Goal: Find specific page/section: Find specific page/section

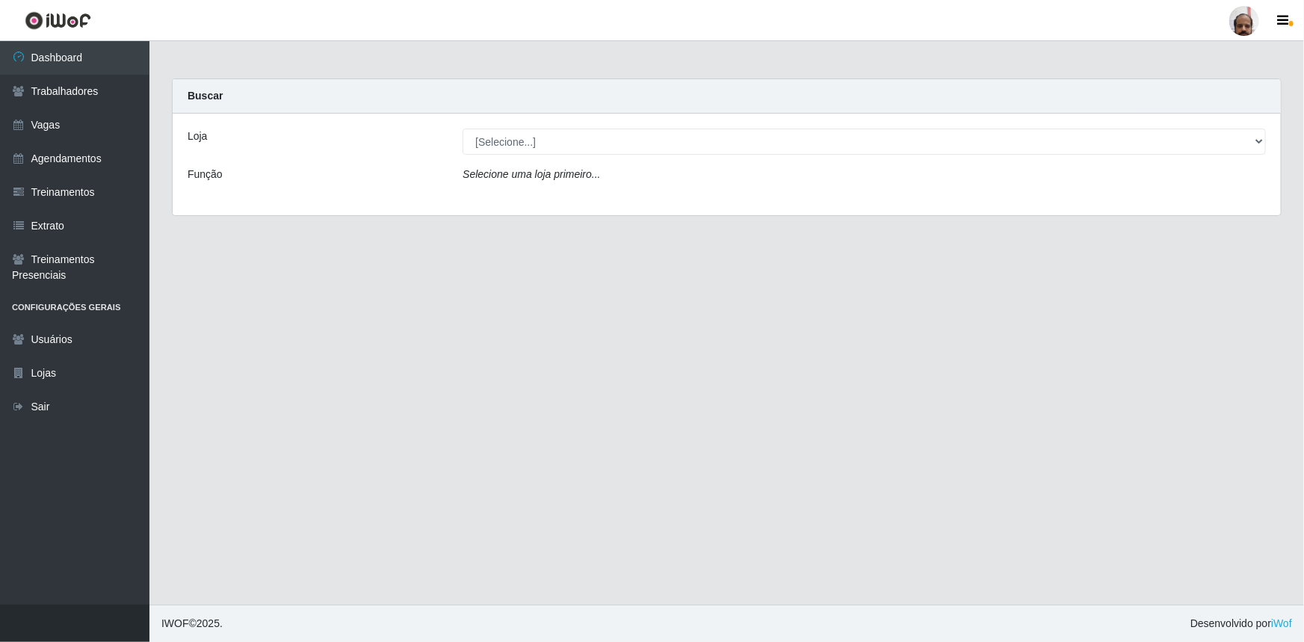
click at [269, 102] on div "Buscar" at bounding box center [727, 96] width 1108 height 34
click at [61, 87] on link "Trabalhadores" at bounding box center [74, 92] width 149 height 34
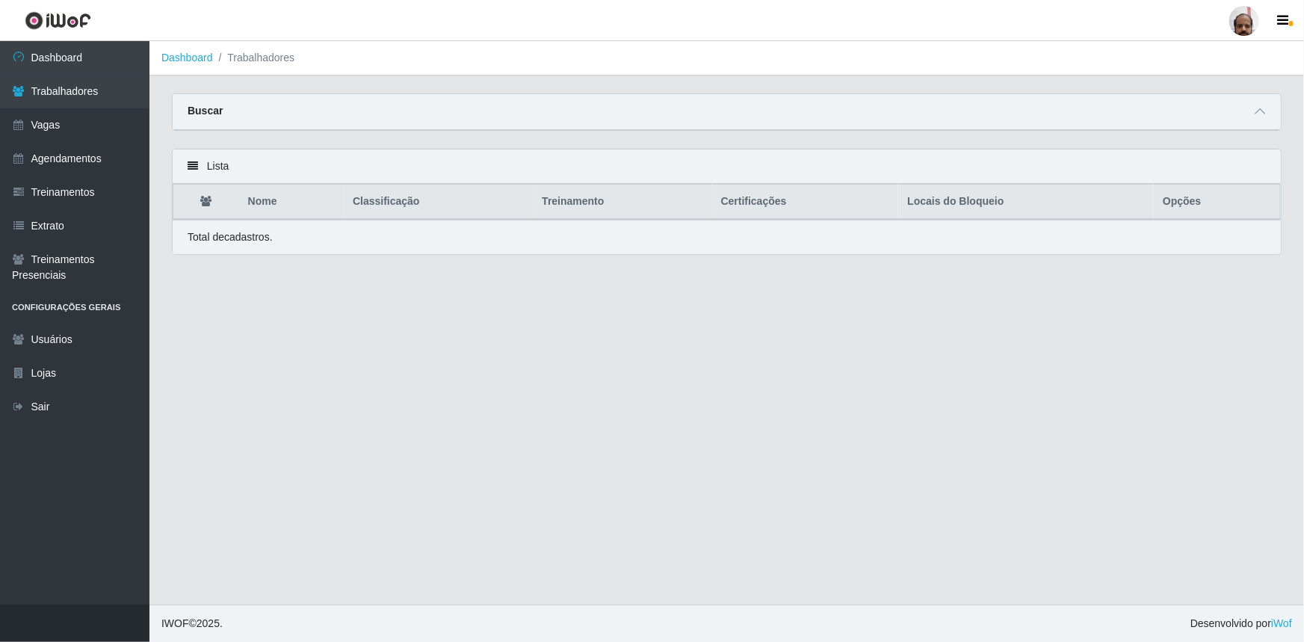
click at [294, 104] on div "Buscar" at bounding box center [727, 112] width 1108 height 36
click at [224, 112] on div "Buscar" at bounding box center [727, 112] width 1108 height 36
click at [1263, 111] on icon at bounding box center [1260, 111] width 10 height 10
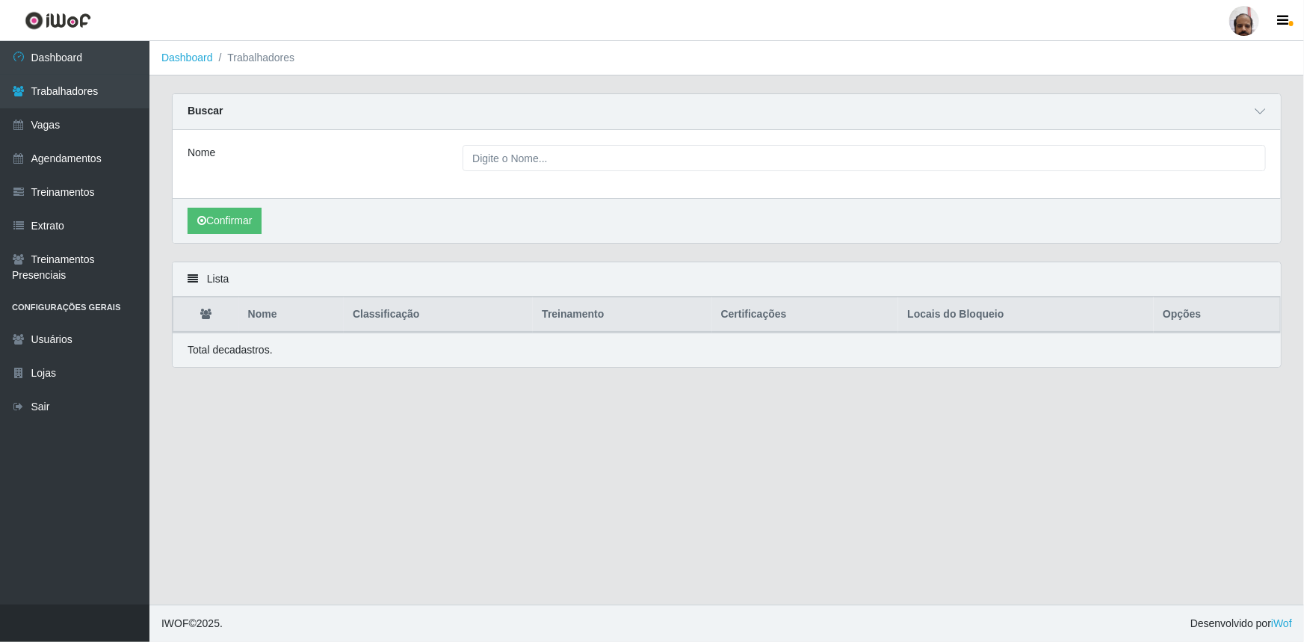
drag, startPoint x: 545, startPoint y: 141, endPoint x: 542, endPoint y: 151, distance: 10.4
click at [545, 141] on div "Nome" at bounding box center [727, 164] width 1108 height 68
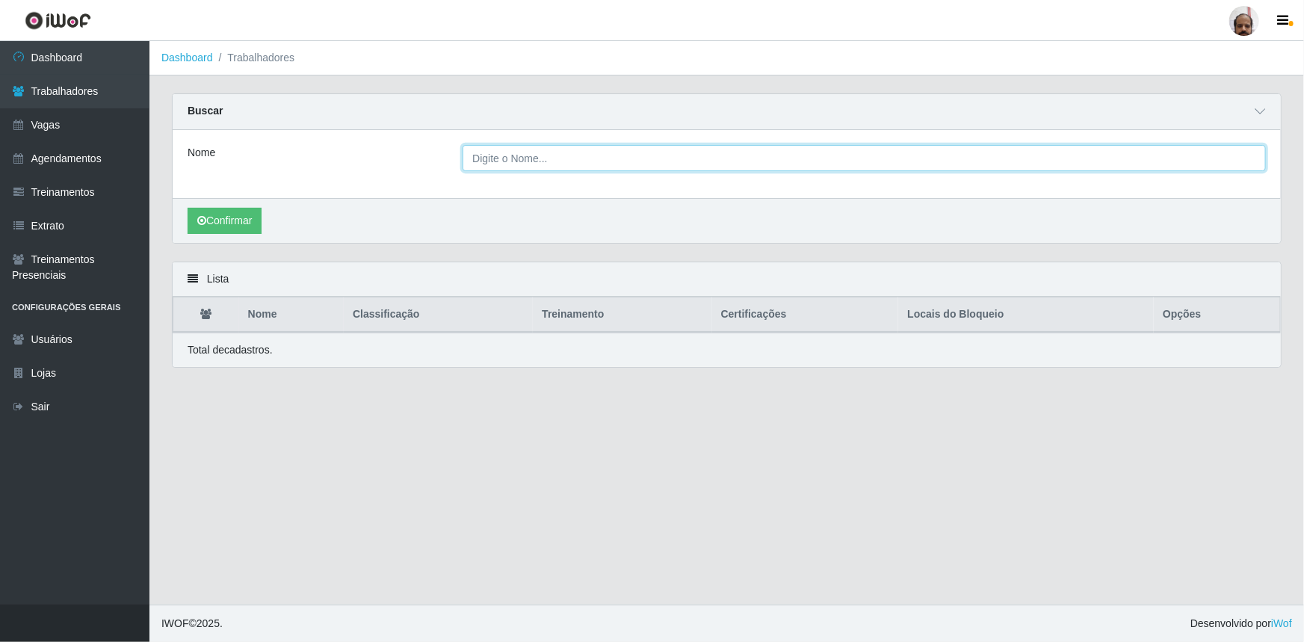
click at [541, 155] on input "Nome" at bounding box center [864, 158] width 803 height 26
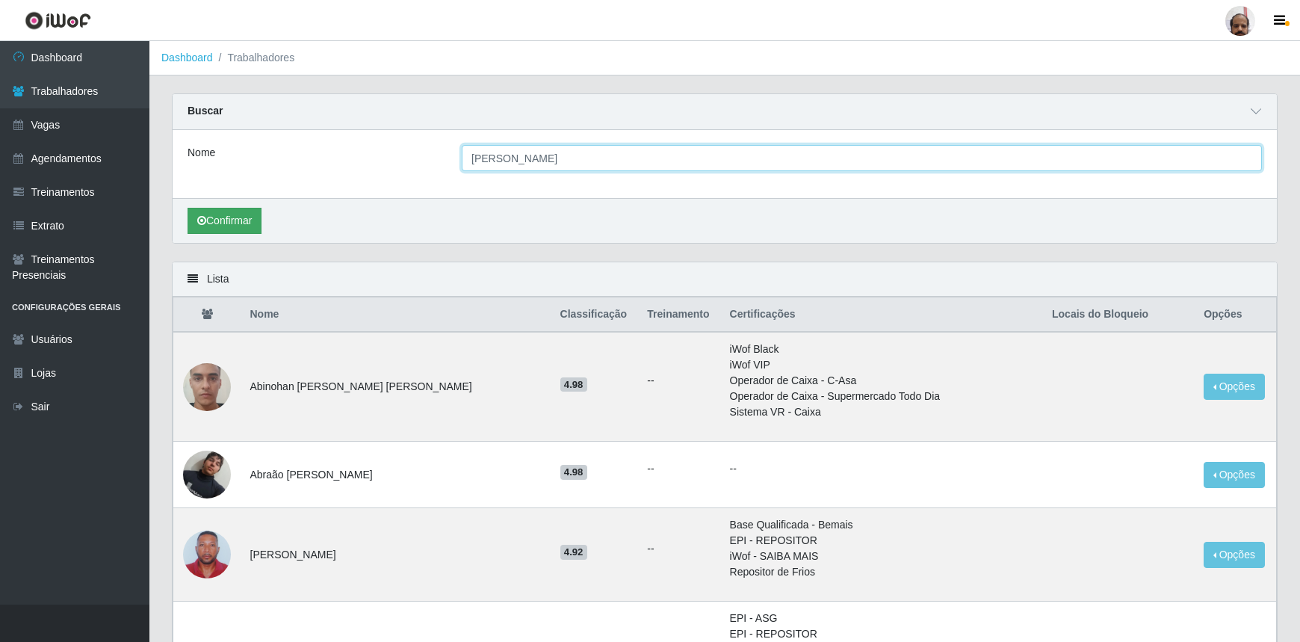
type input "[PERSON_NAME]"
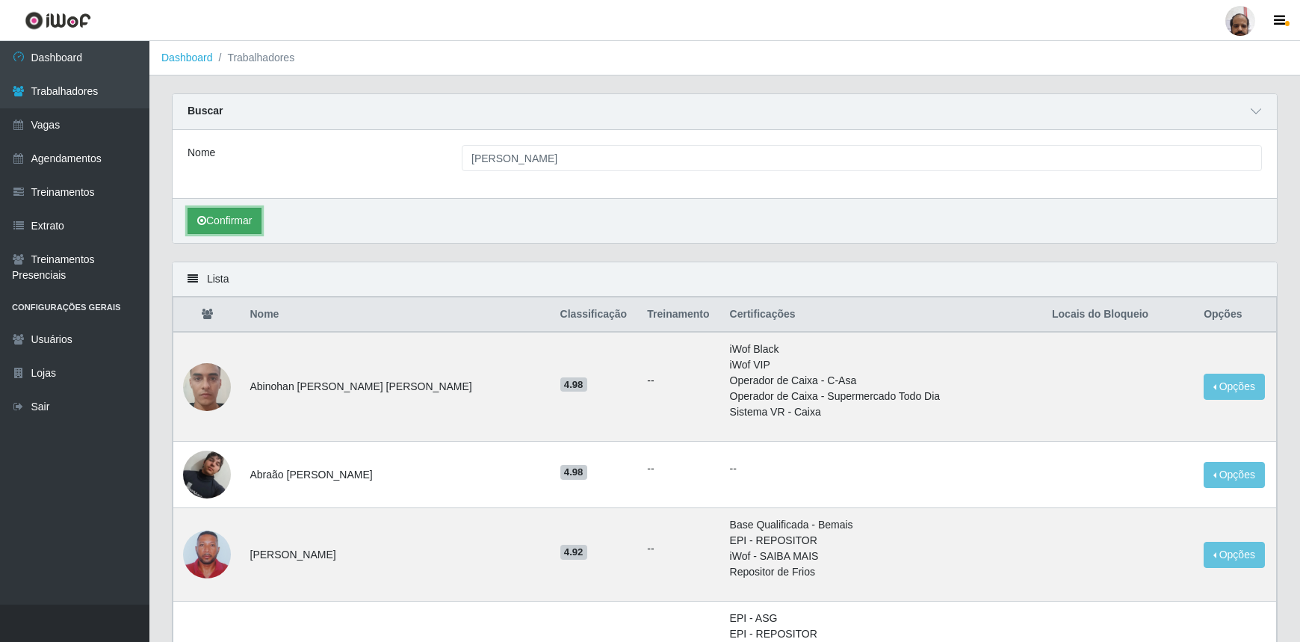
click at [236, 229] on button "Confirmar" at bounding box center [225, 221] width 74 height 26
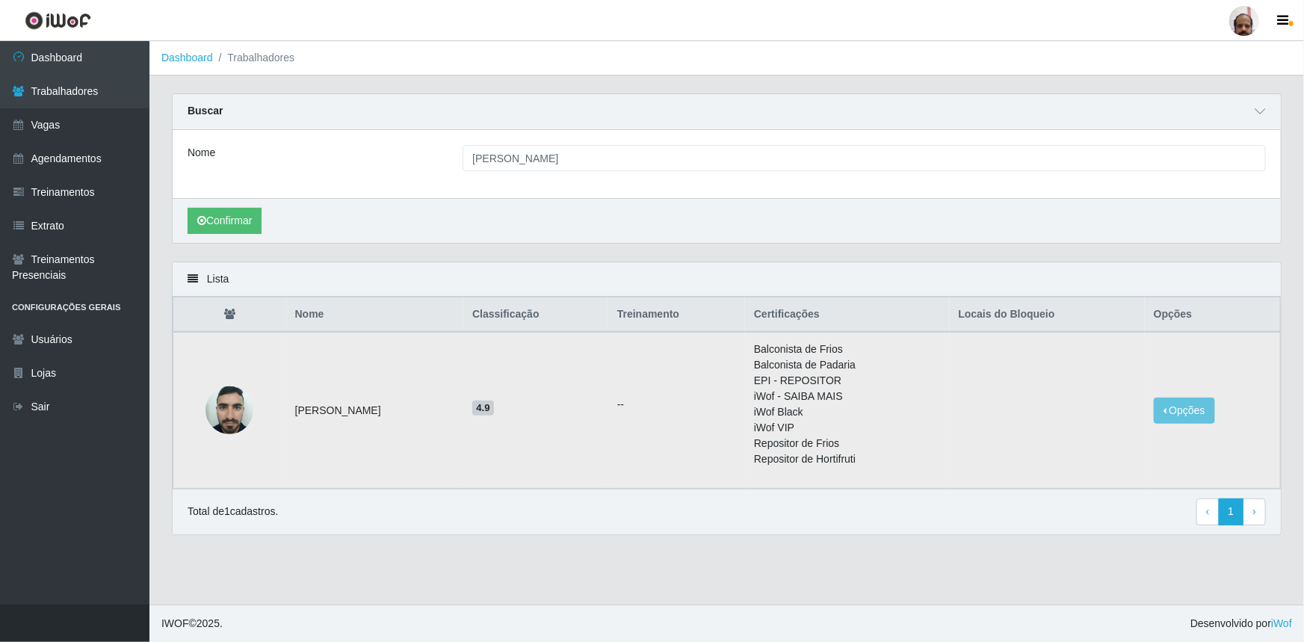
click at [219, 414] on img at bounding box center [229, 410] width 48 height 64
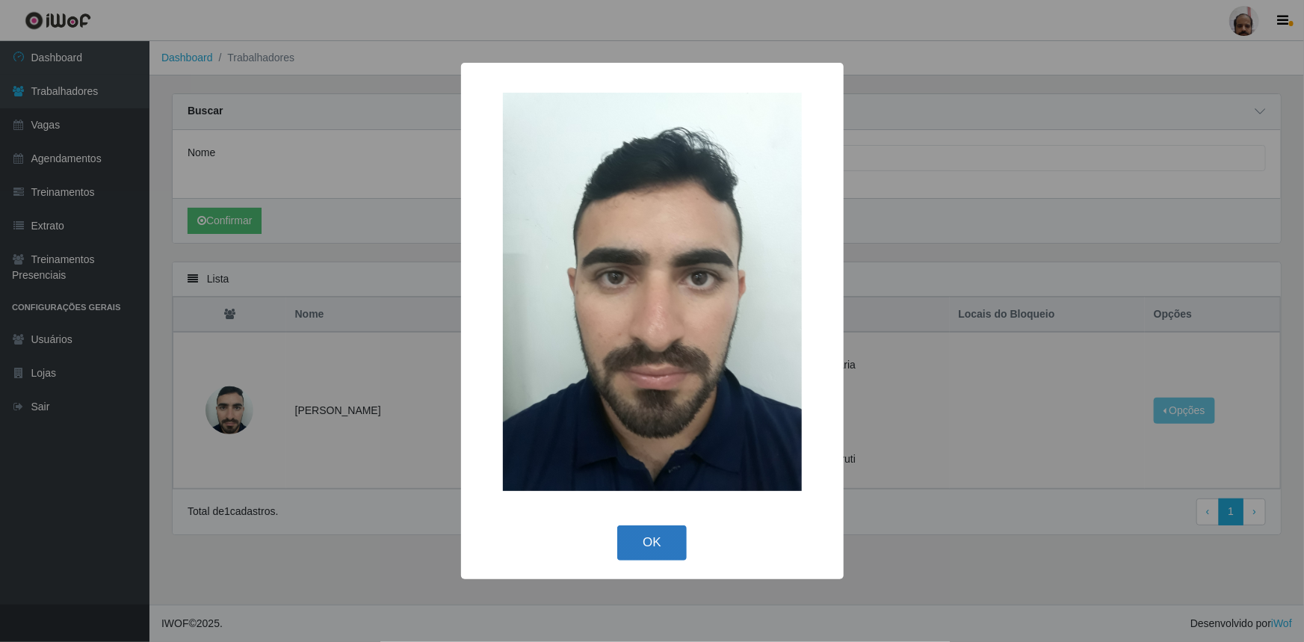
click at [641, 545] on button "OK" at bounding box center [651, 542] width 69 height 35
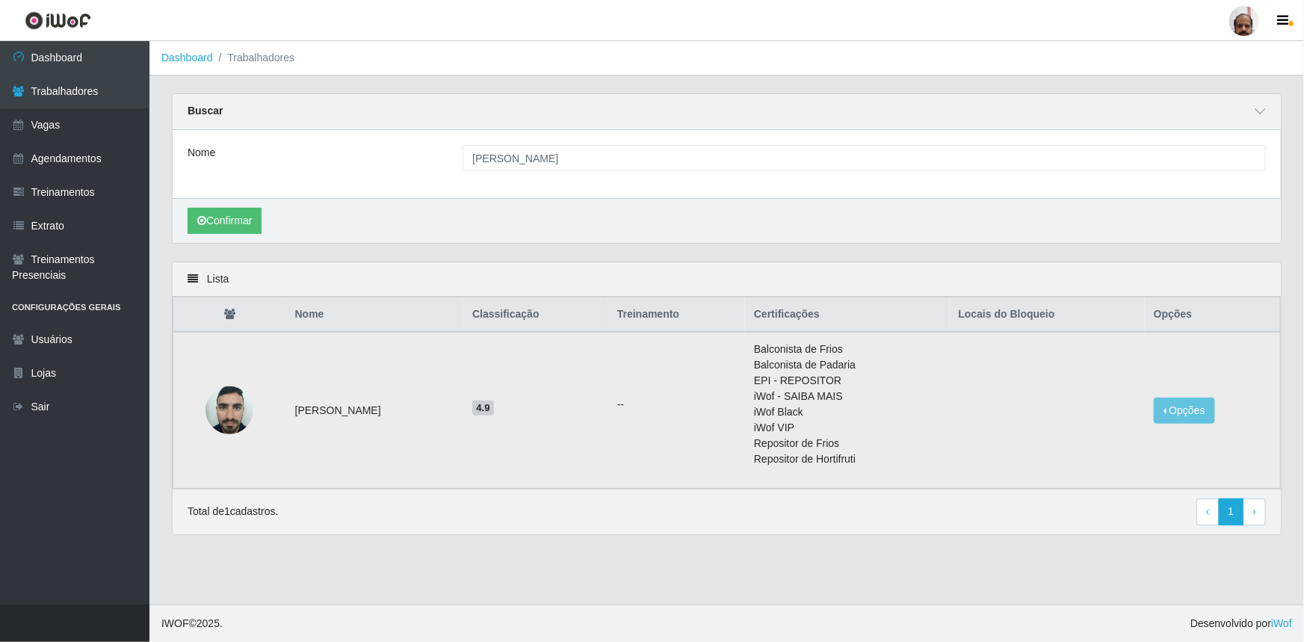
drag, startPoint x: 656, startPoint y: 404, endPoint x: 832, endPoint y: 427, distance: 177.1
click at [670, 409] on tr "[PERSON_NAME] 4.9 -- Balconista de Frios Balconista de Padaria EPI - REPOSITOR …" at bounding box center [726, 410] width 1107 height 157
click at [1205, 406] on button "Opções" at bounding box center [1184, 411] width 61 height 26
click at [1075, 350] on td at bounding box center [1047, 410] width 195 height 157
click at [226, 404] on img at bounding box center [229, 410] width 48 height 64
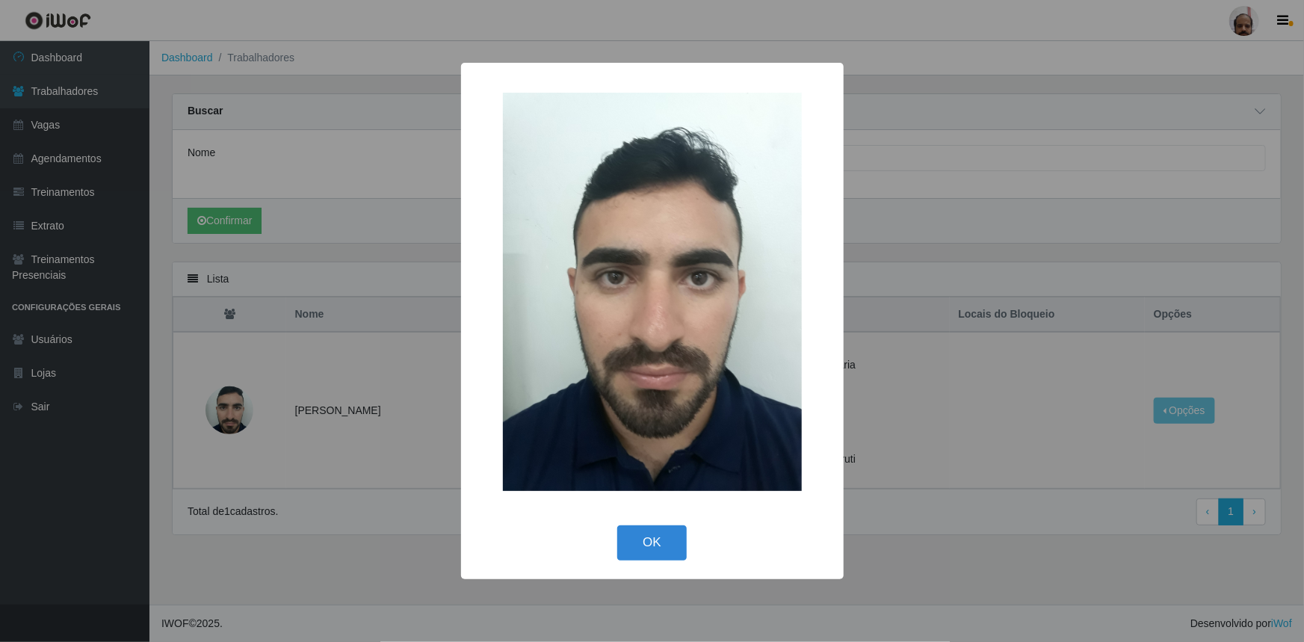
click at [658, 553] on button "OK" at bounding box center [651, 542] width 69 height 35
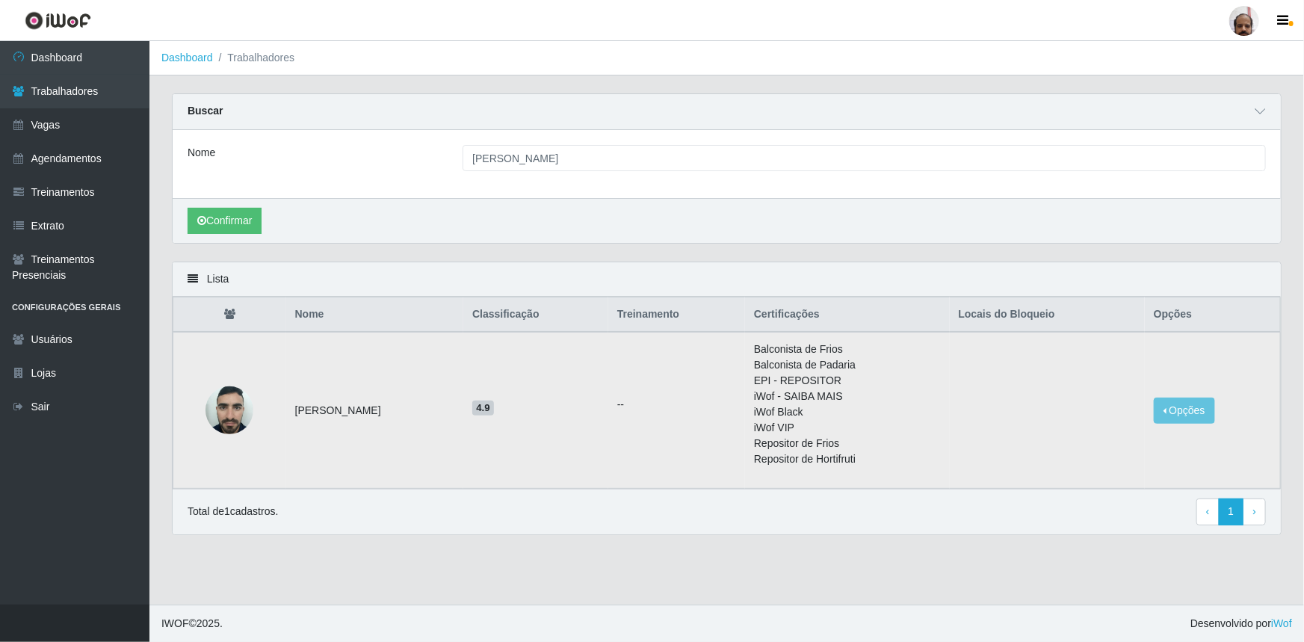
drag, startPoint x: 424, startPoint y: 410, endPoint x: 287, endPoint y: 420, distance: 137.8
click at [287, 420] on td "[PERSON_NAME]" at bounding box center [375, 410] width 178 height 157
copy td "[PERSON_NAME]"
click at [40, 222] on link "Extrato" at bounding box center [74, 226] width 149 height 34
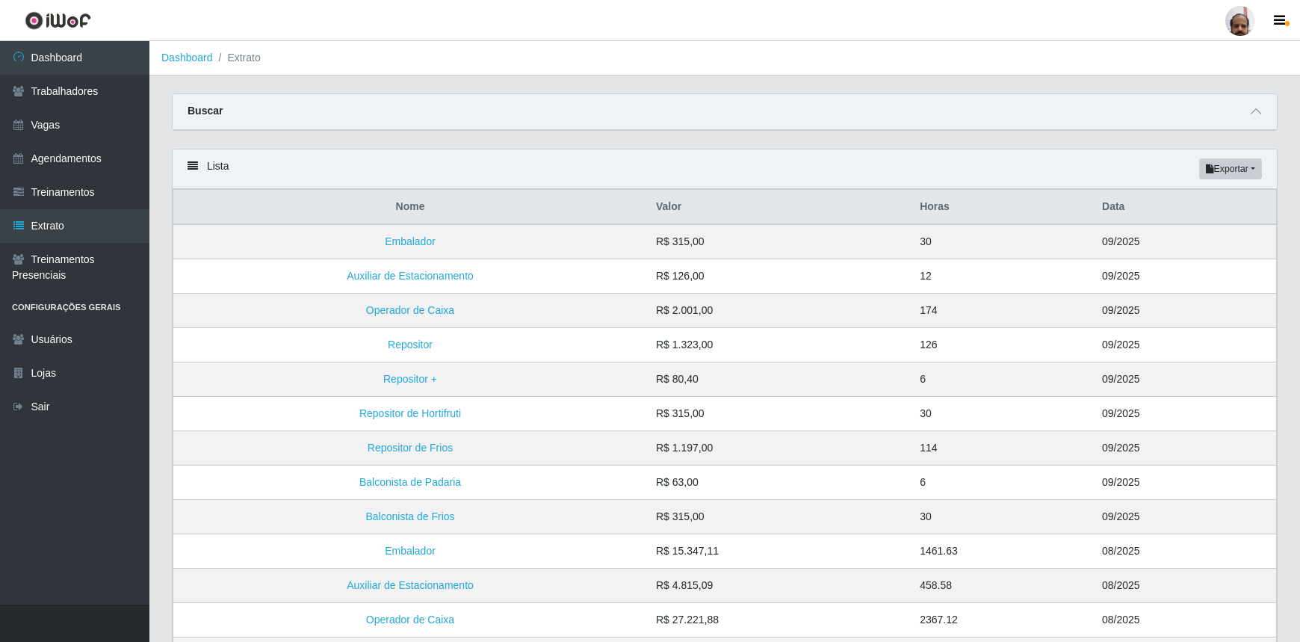
click at [248, 114] on div "Buscar" at bounding box center [725, 112] width 1104 height 36
click at [1248, 120] on span at bounding box center [1256, 111] width 18 height 17
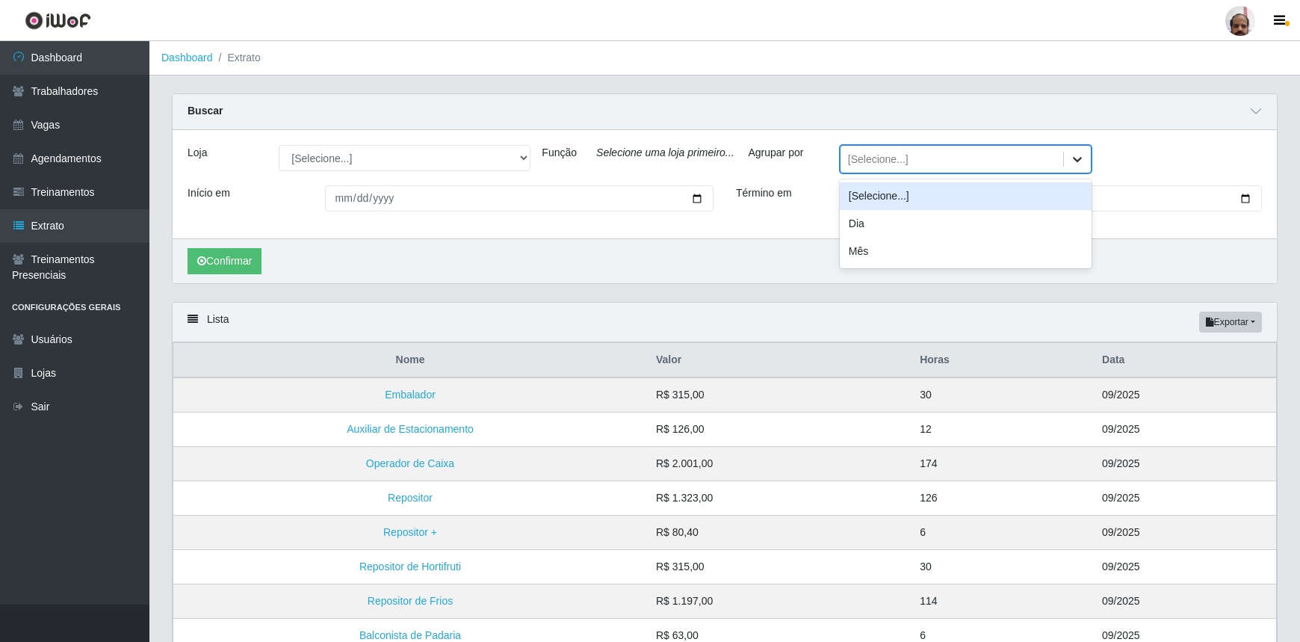
click at [1073, 158] on icon at bounding box center [1077, 159] width 9 height 5
click at [754, 178] on div "Agrupar por option [Selecione...] focused, 0 of 3. 3 results available. Use Up …" at bounding box center [919, 165] width 365 height 40
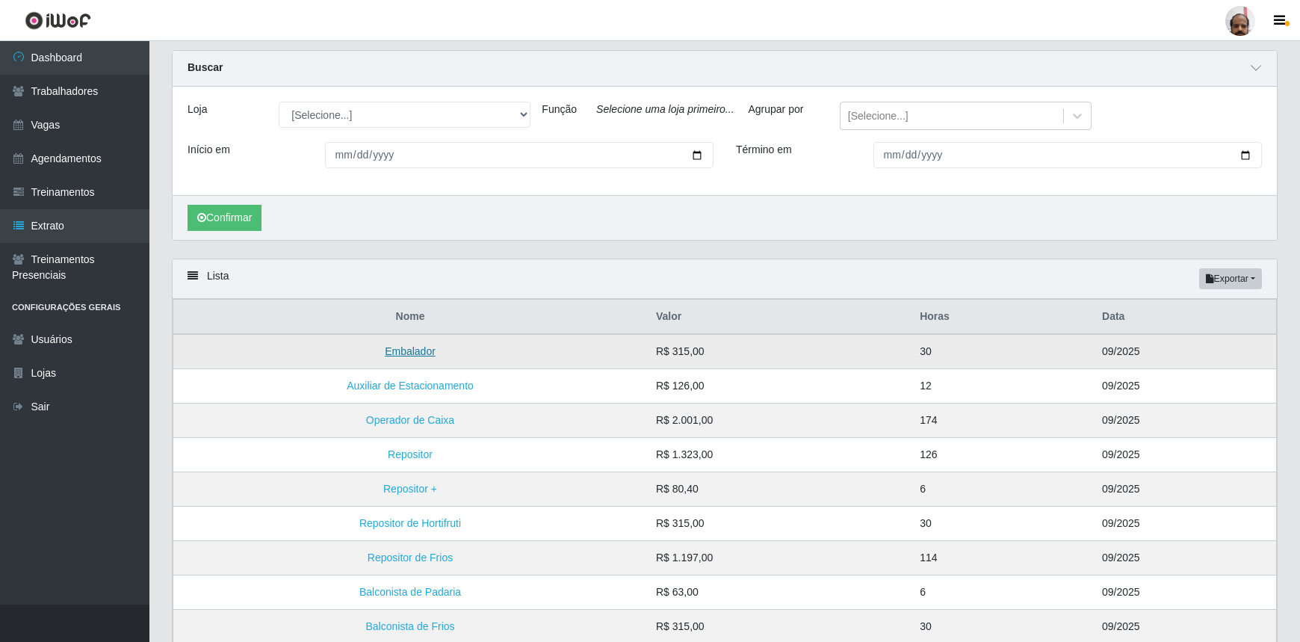
scroll to position [67, 0]
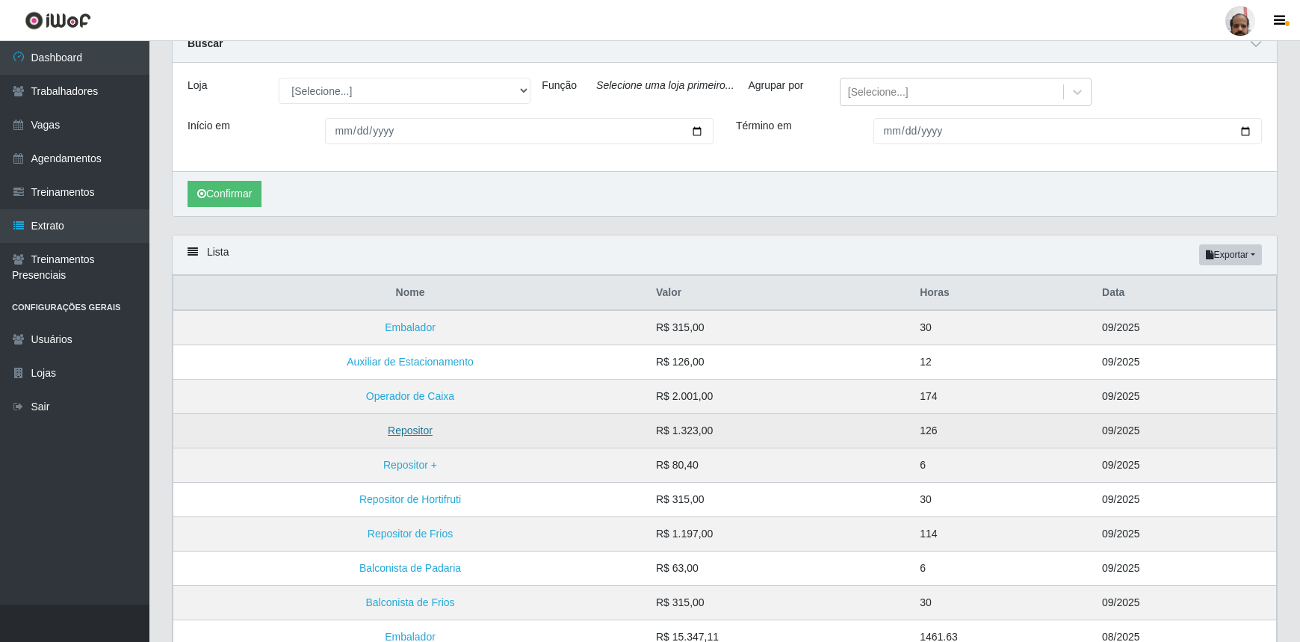
click at [412, 431] on link "Repositor" at bounding box center [410, 430] width 45 height 12
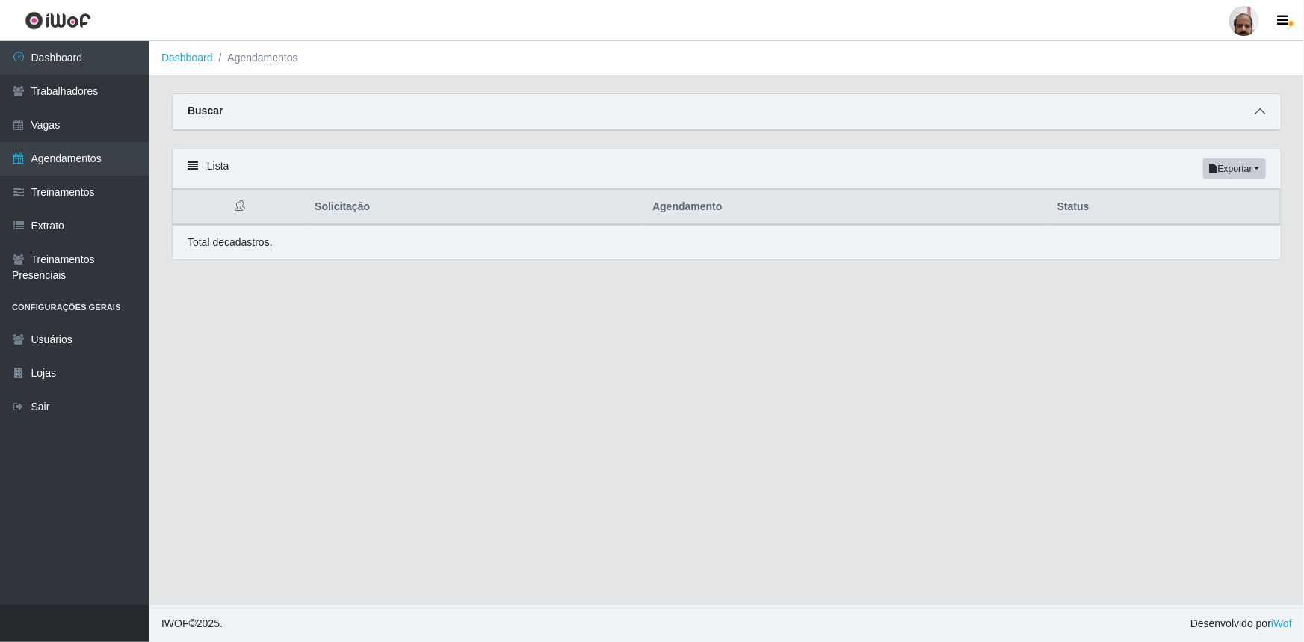
click at [1255, 113] on icon at bounding box center [1260, 111] width 10 height 10
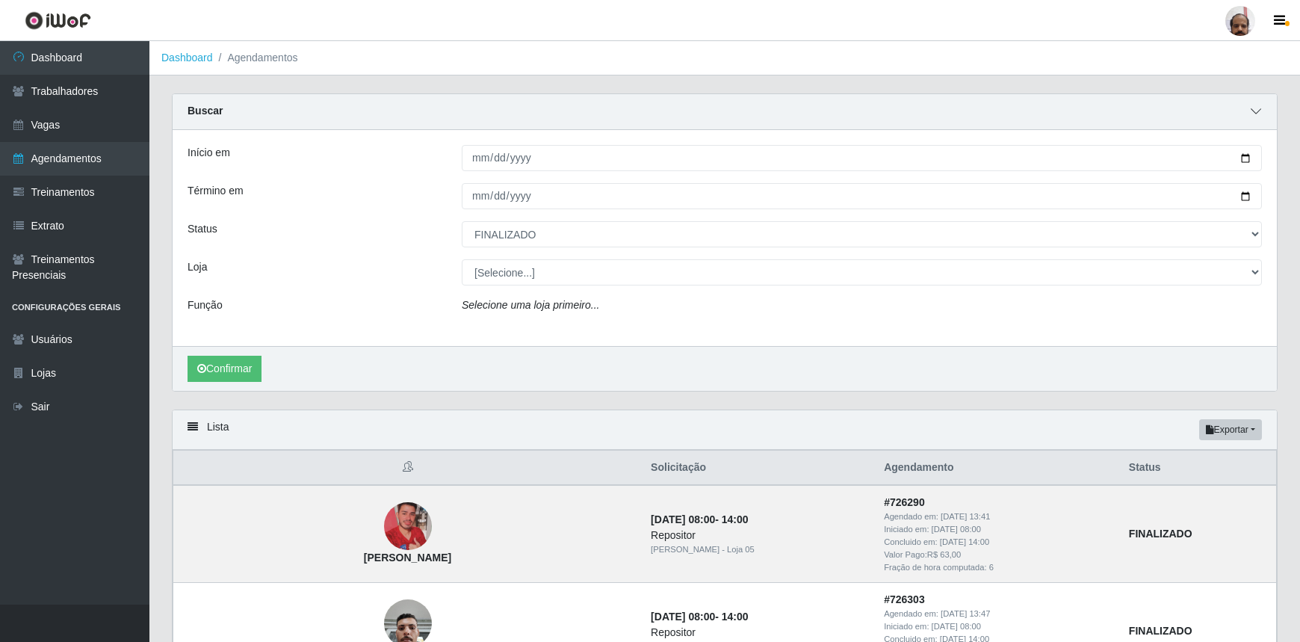
click at [1259, 111] on icon at bounding box center [1256, 111] width 10 height 10
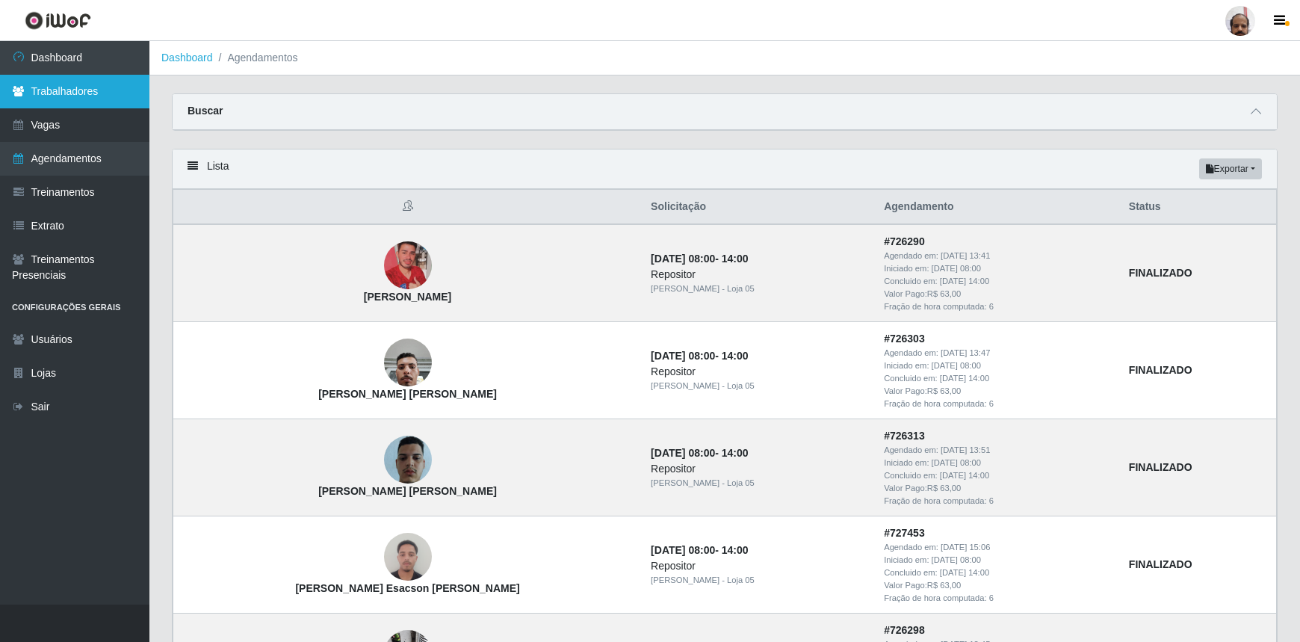
click at [50, 90] on link "Trabalhadores" at bounding box center [74, 92] width 149 height 34
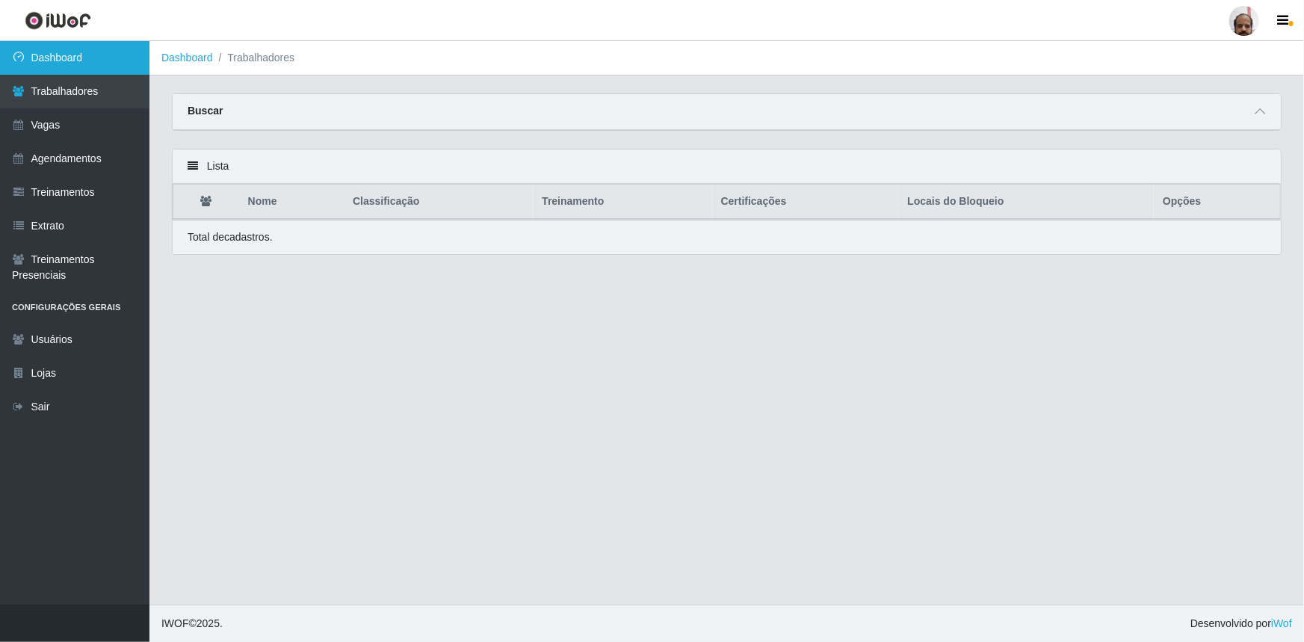
click at [64, 57] on link "Dashboard" at bounding box center [74, 58] width 149 height 34
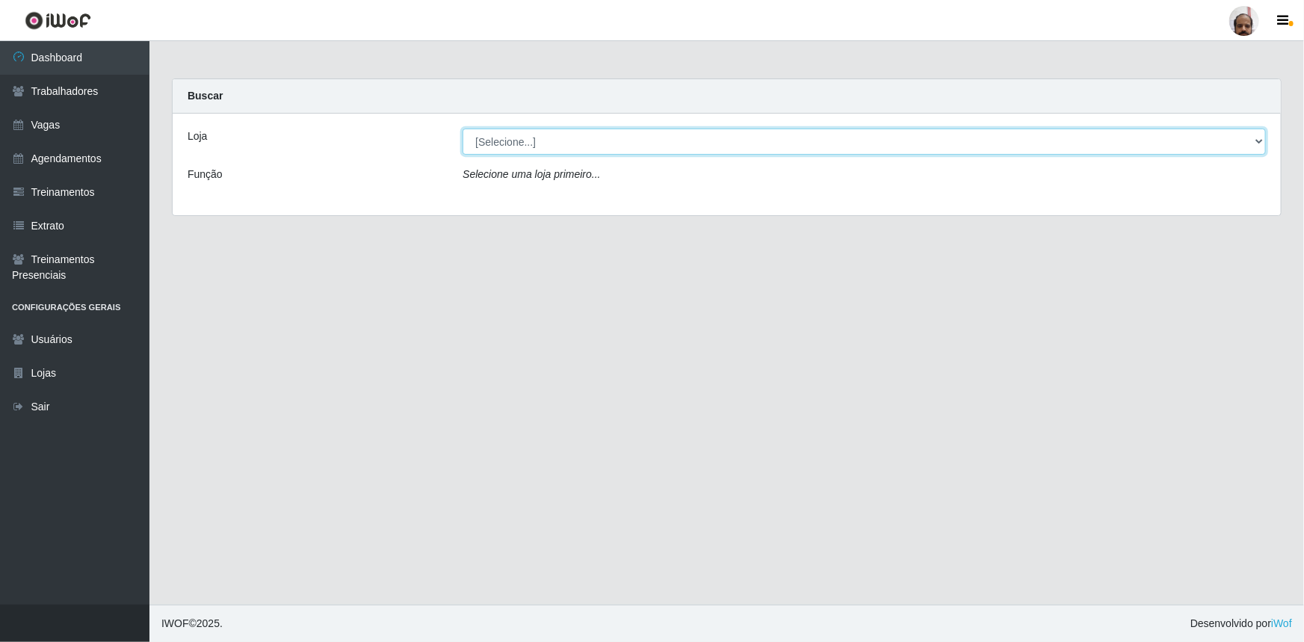
click at [613, 143] on select "[Selecione...] Mar Vermelho - Loja 05" at bounding box center [864, 142] width 803 height 26
select select "252"
click at [463, 129] on select "[Selecione...] Mar Vermelho - Loja 05" at bounding box center [864, 142] width 803 height 26
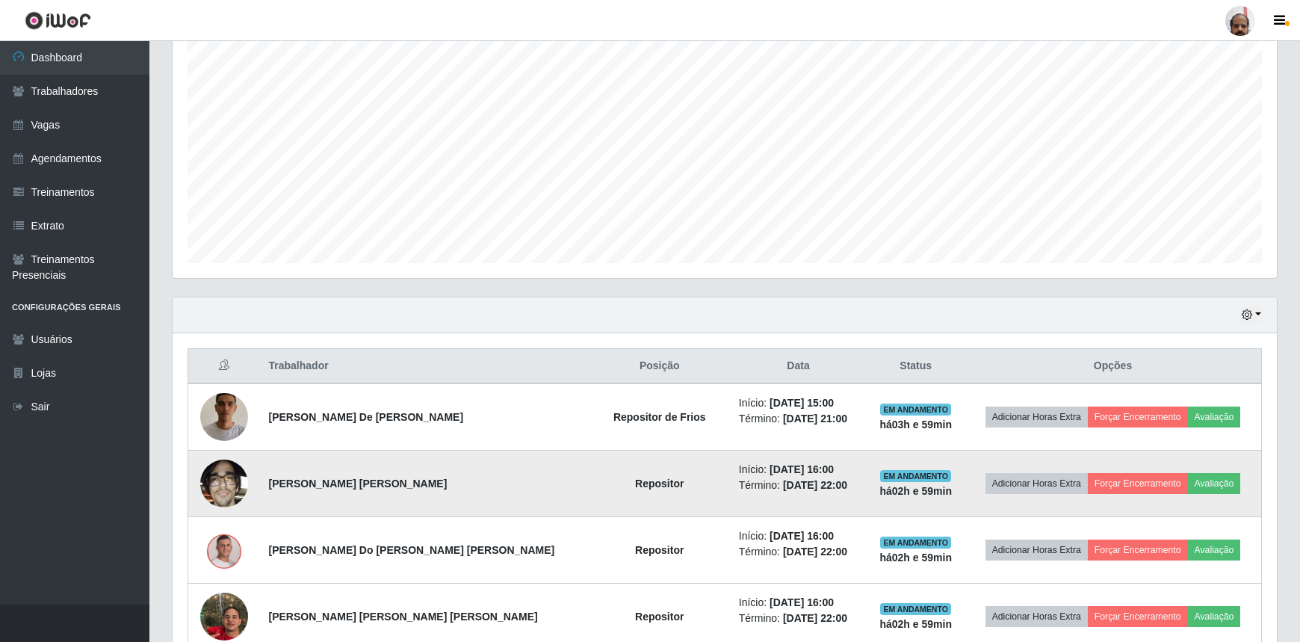
scroll to position [407, 0]
